Goal: Task Accomplishment & Management: Manage account settings

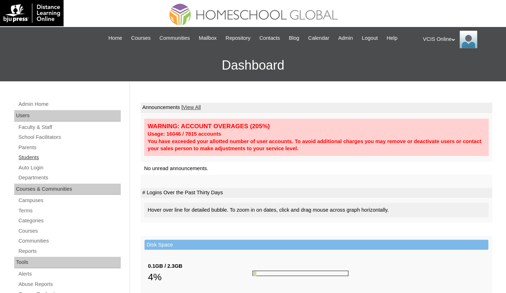
click at [28, 155] on link "Students" at bounding box center [69, 157] width 103 height 9
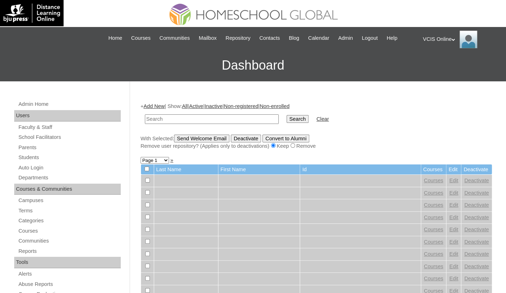
click at [163, 118] on input "text" at bounding box center [212, 119] width 134 height 10
type input "VCIS015-9C-SA2025"
click at [287, 118] on input "Search" at bounding box center [298, 119] width 22 height 8
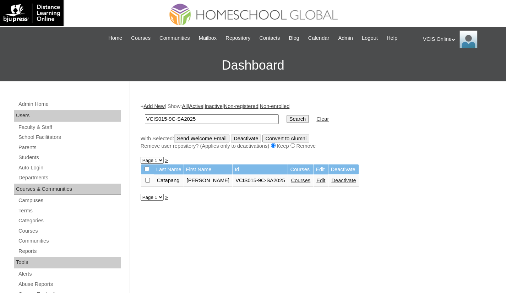
click at [325, 180] on link "Edit" at bounding box center [320, 181] width 9 height 6
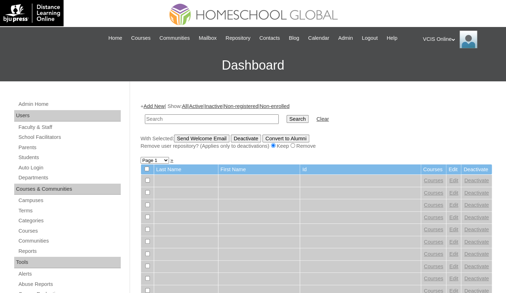
click at [218, 118] on input "text" at bounding box center [212, 119] width 134 height 10
type input "VCIS015-9C-SA2025"
click at [287, 120] on input "Search" at bounding box center [298, 119] width 22 height 8
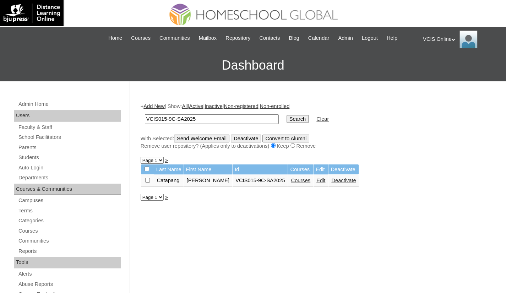
click at [300, 183] on link "Courses" at bounding box center [301, 181] width 20 height 6
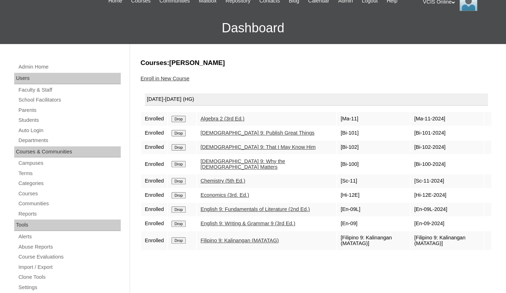
scroll to position [71, 0]
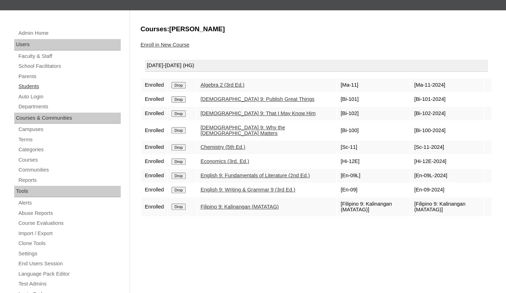
click at [28, 85] on link "Students" at bounding box center [69, 86] width 103 height 9
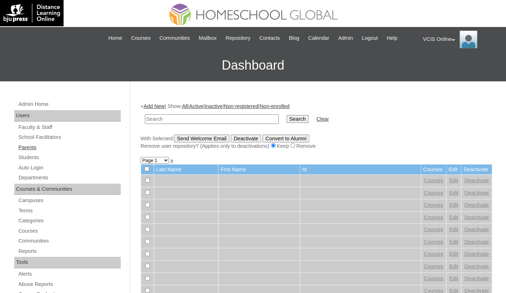
click at [31, 150] on link "Parents" at bounding box center [69, 147] width 103 height 9
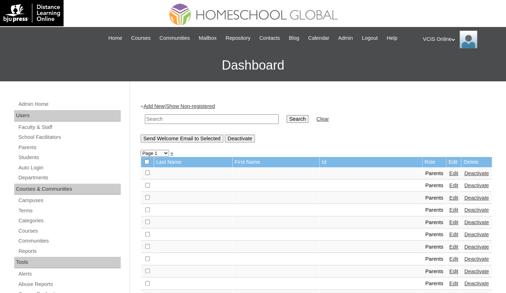
click at [156, 119] on input "text" at bounding box center [212, 119] width 134 height 10
paste input "VCIS013-9C-PA2025"
type input "VCIS013-9C-PA2025"
click at [287, 120] on input "Search" at bounding box center [298, 119] width 22 height 8
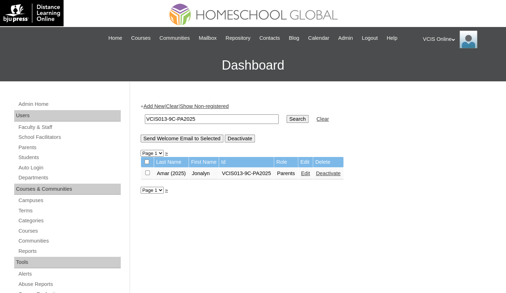
click at [259, 172] on td "VCIS013-9C-PA2025" at bounding box center [246, 174] width 55 height 12
click at [308, 174] on link "Edit" at bounding box center [305, 173] width 9 height 6
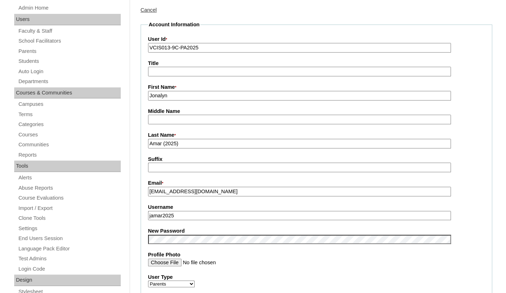
scroll to position [33, 0]
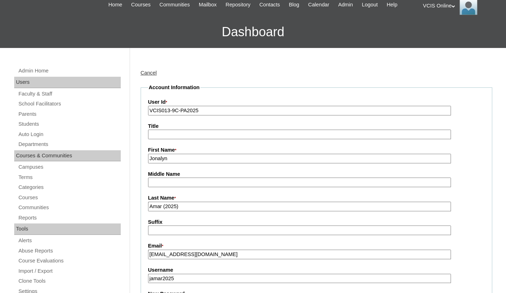
click at [157, 73] on link "Cancel" at bounding box center [149, 73] width 16 height 6
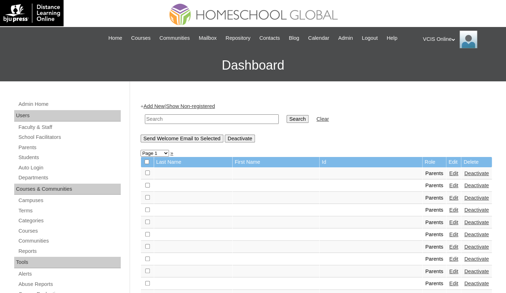
click at [452, 37] on div "VCIS Online My Profile My Settings Logout" at bounding box center [461, 40] width 76 height 18
click at [442, 69] on span "Logout" at bounding box center [436, 66] width 14 height 5
